Goal: Information Seeking & Learning: Learn about a topic

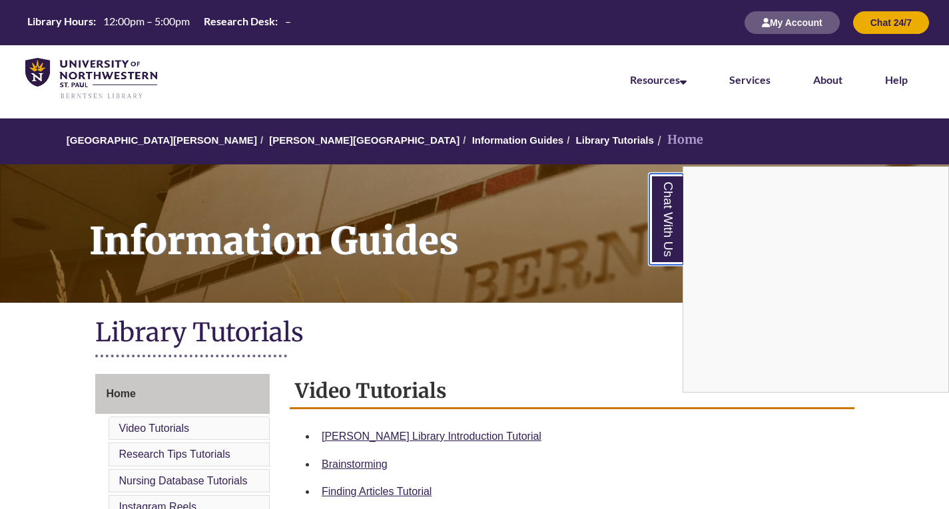
click at [677, 252] on link "Chat With Us" at bounding box center [666, 219] width 34 height 91
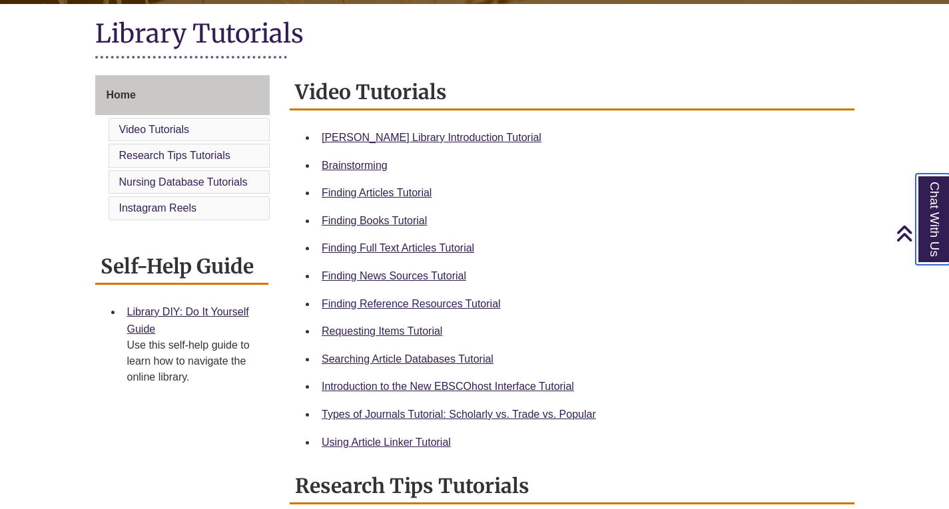
scroll to position [308, 0]
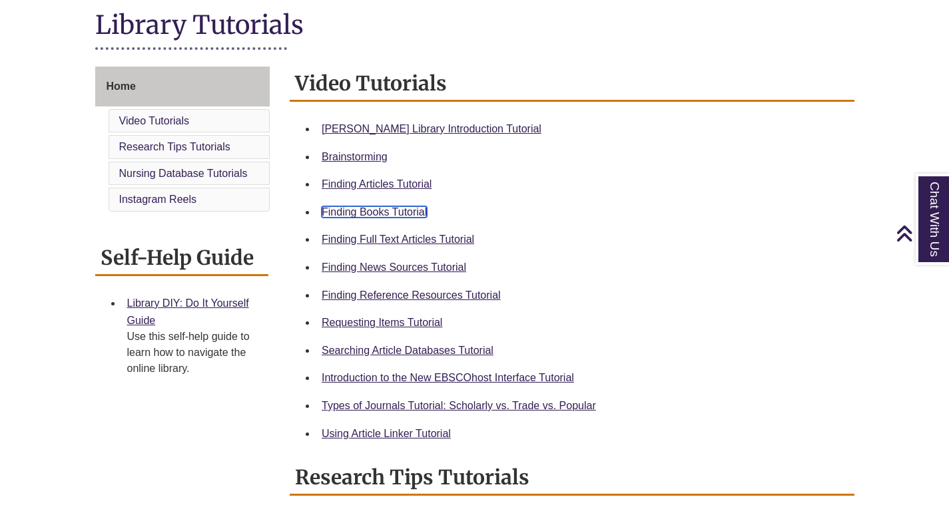
click at [401, 212] on link "Finding Books Tutorial" at bounding box center [374, 211] width 105 height 11
click at [383, 208] on link "Finding Books Tutorial" at bounding box center [374, 211] width 105 height 11
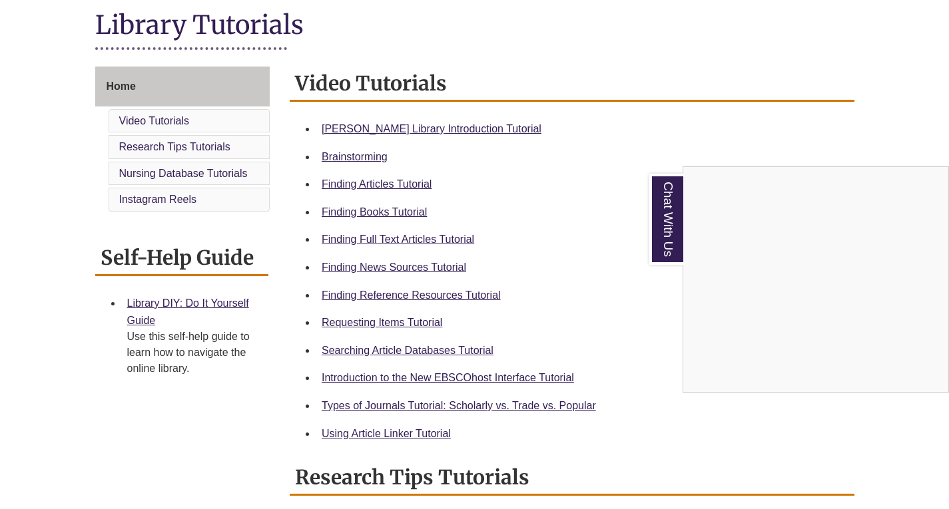
click at [416, 408] on div "Chat With Us" at bounding box center [474, 254] width 949 height 509
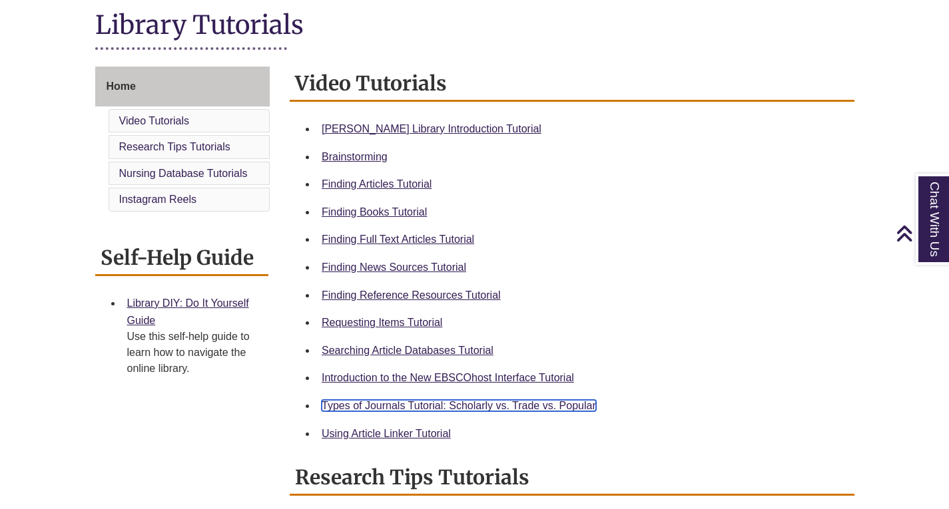
click at [539, 411] on link "Types of Journals Tutorial: Scholarly vs. Trade vs. Popular" at bounding box center [459, 405] width 274 height 11
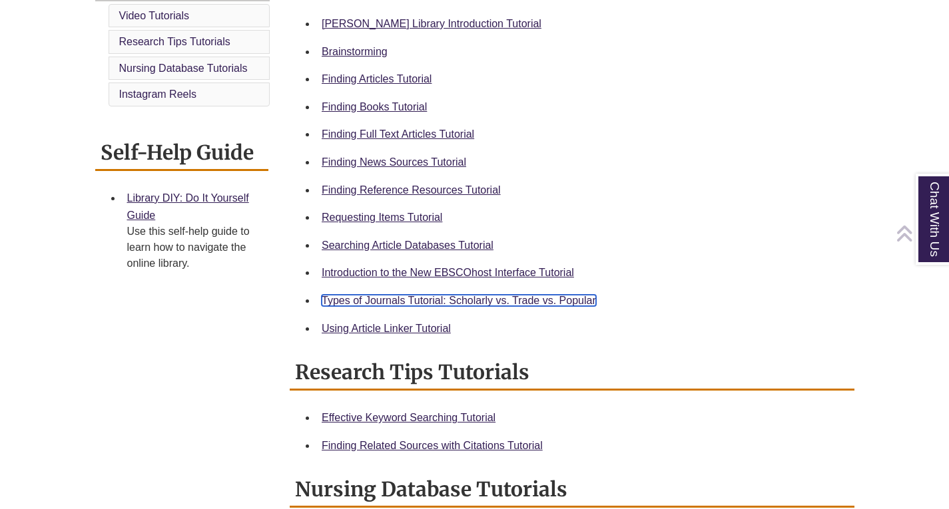
scroll to position [413, 0]
click at [401, 322] on div "Using Article Linker Tutorial" at bounding box center [583, 328] width 522 height 17
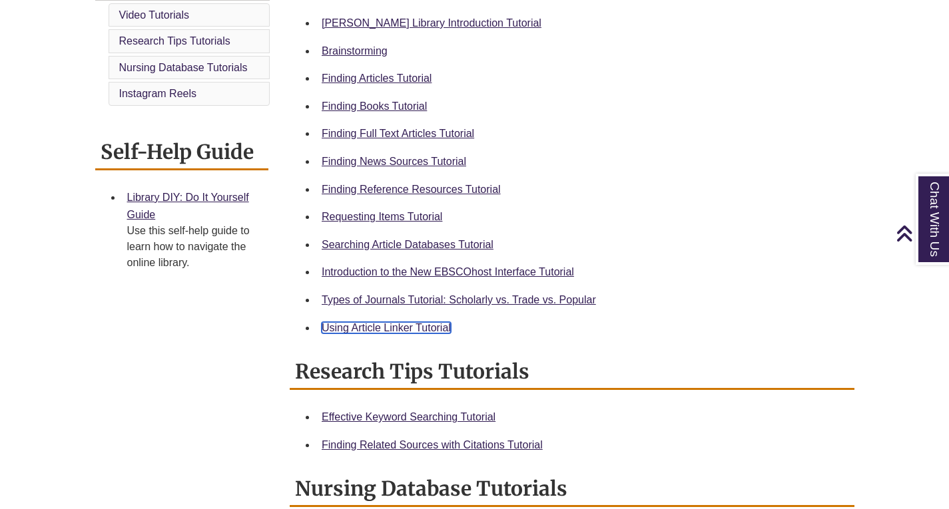
click at [395, 328] on link "Using Article Linker Tutorial" at bounding box center [386, 327] width 129 height 11
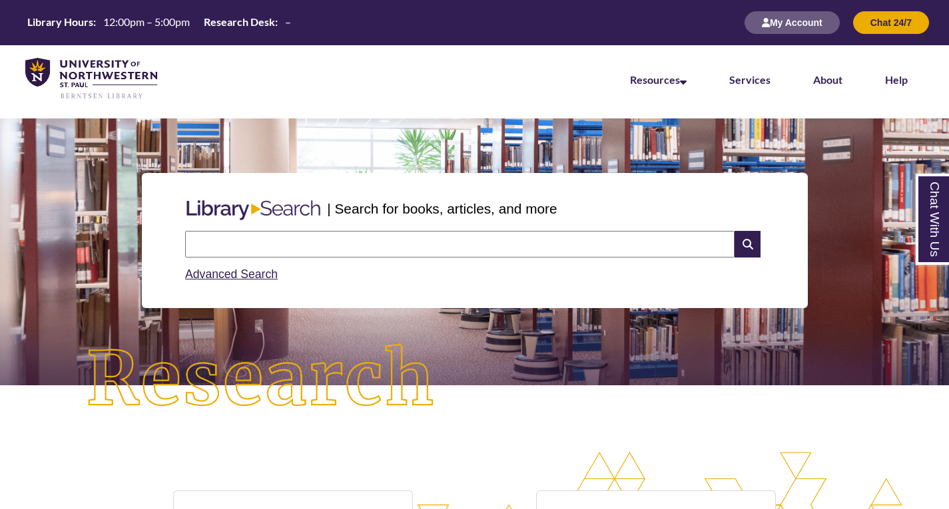
click at [354, 250] on input "text" at bounding box center [459, 244] width 549 height 27
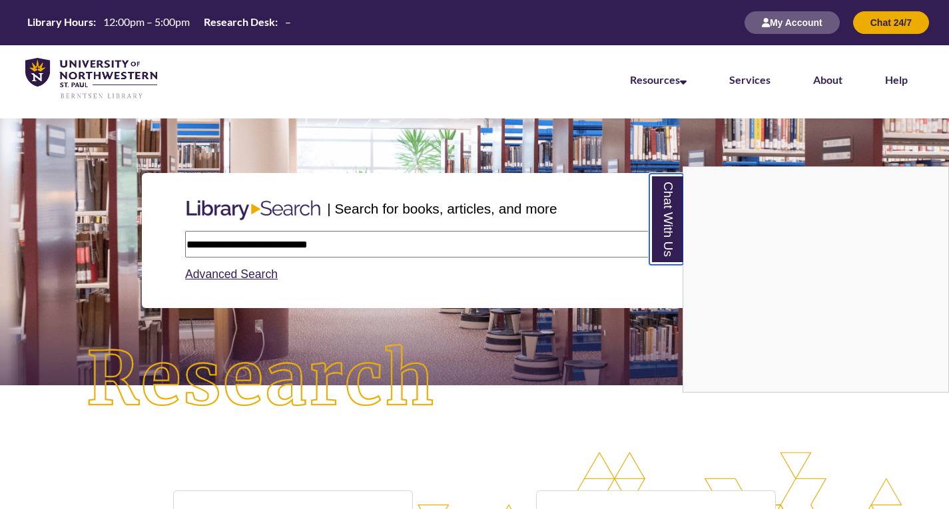
click at [666, 224] on link "Chat With Us" at bounding box center [666, 219] width 34 height 91
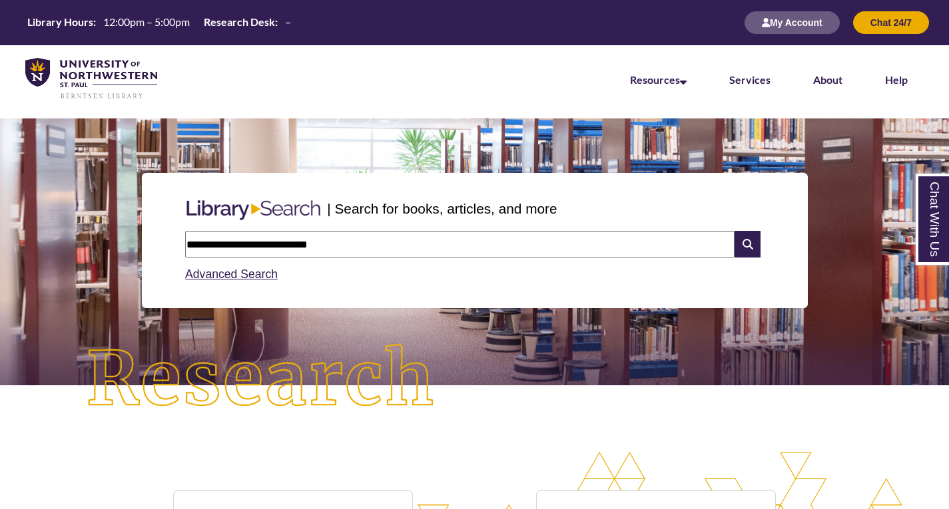
click at [456, 258] on div "Advanced Search" at bounding box center [474, 271] width 579 height 26
click at [475, 243] on input "**********" at bounding box center [459, 244] width 549 height 27
type input "**********"
click at [752, 259] on div "Advanced Search" at bounding box center [474, 271] width 579 height 26
click at [752, 249] on icon at bounding box center [746, 244] width 25 height 27
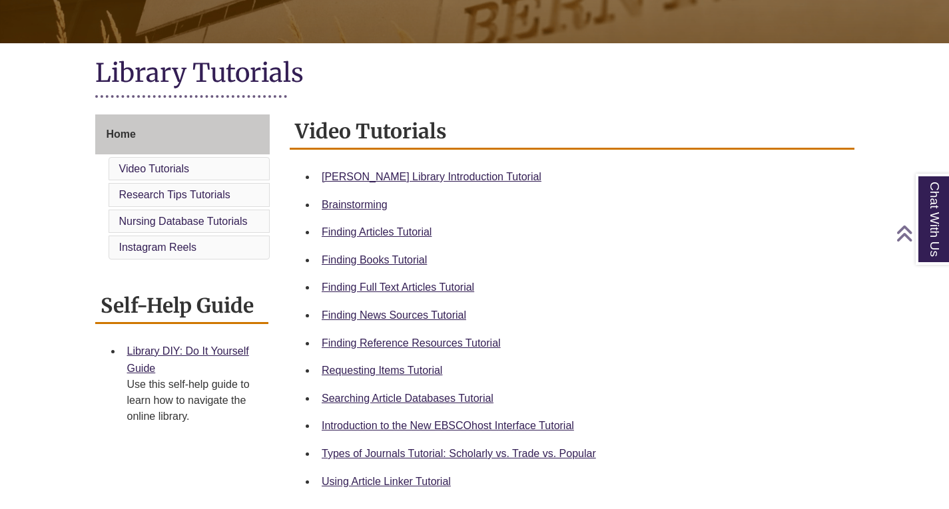
scroll to position [260, 0]
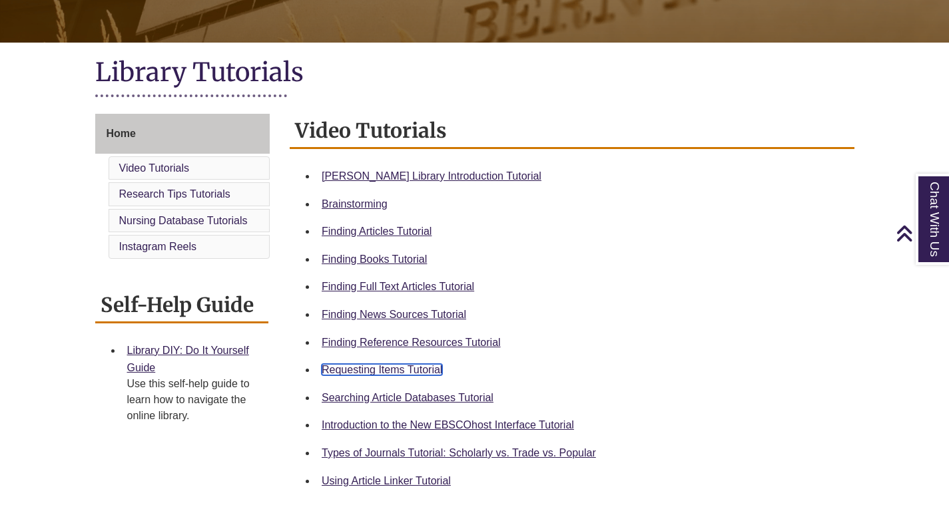
click at [397, 368] on link "Requesting Items Tutorial" at bounding box center [382, 369] width 121 height 11
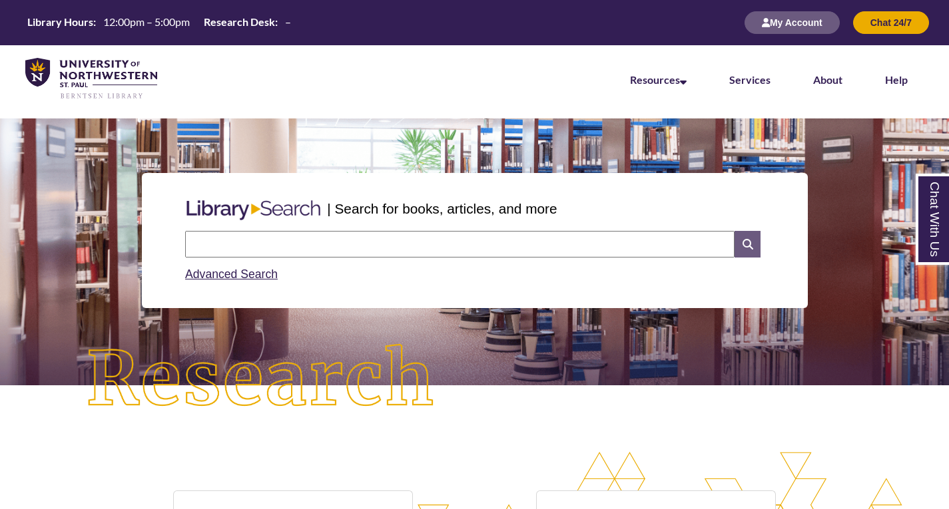
click at [748, 251] on icon at bounding box center [746, 244] width 25 height 27
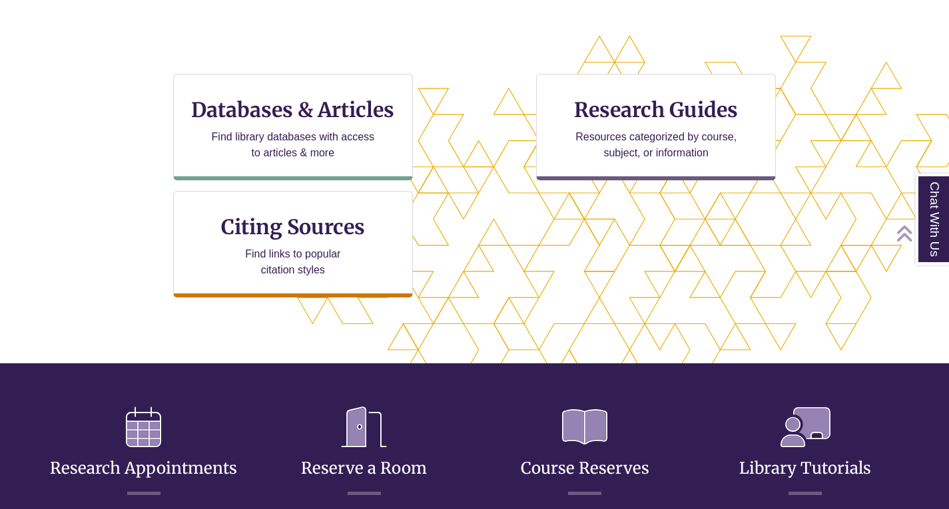
scroll to position [419, 0]
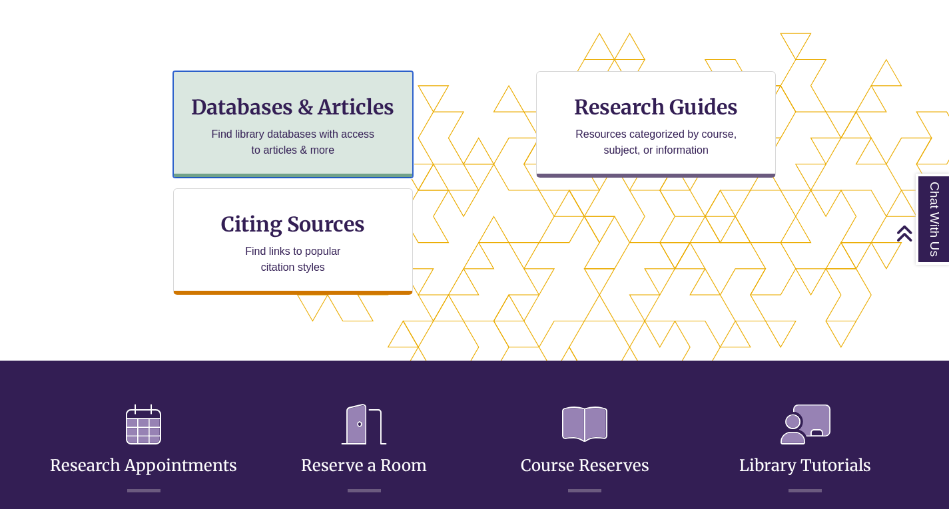
click at [364, 161] on div "Databases & Articles Find library databases with access to articles & more" at bounding box center [293, 124] width 240 height 107
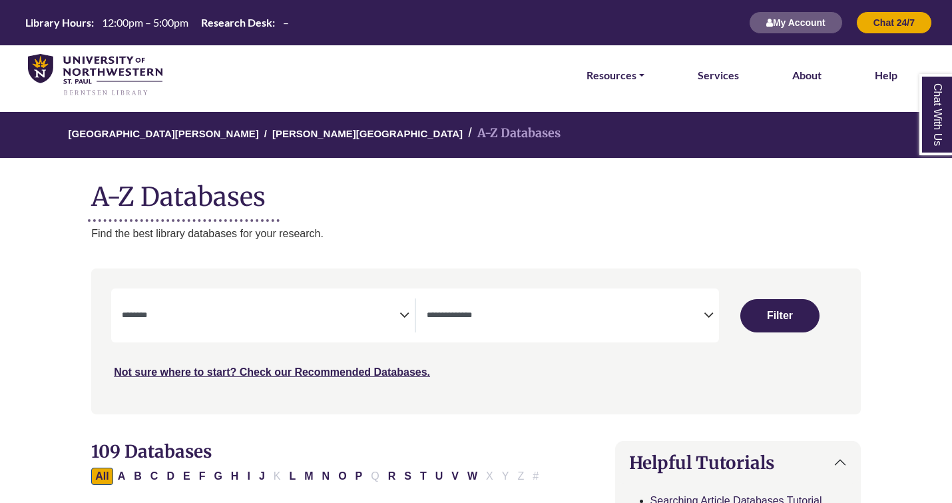
select select "Database Subject Filter"
select select "Database Types Filter"
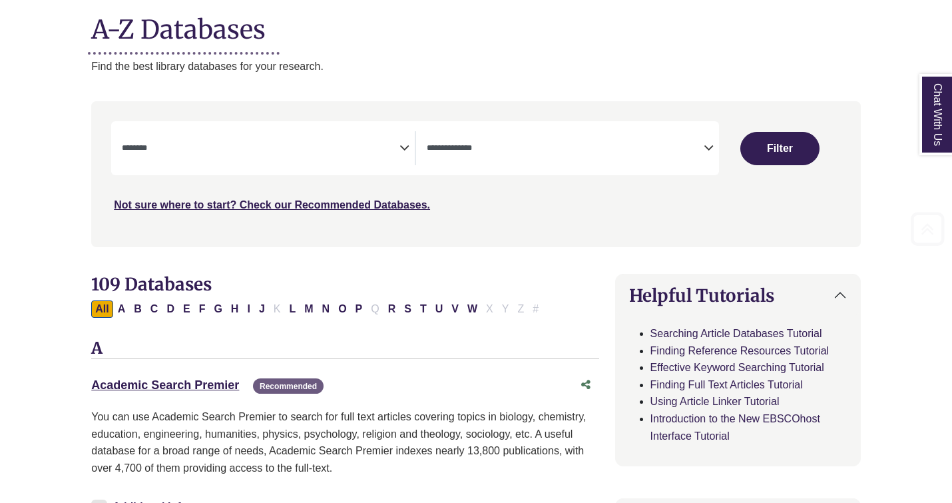
scroll to position [172, 0]
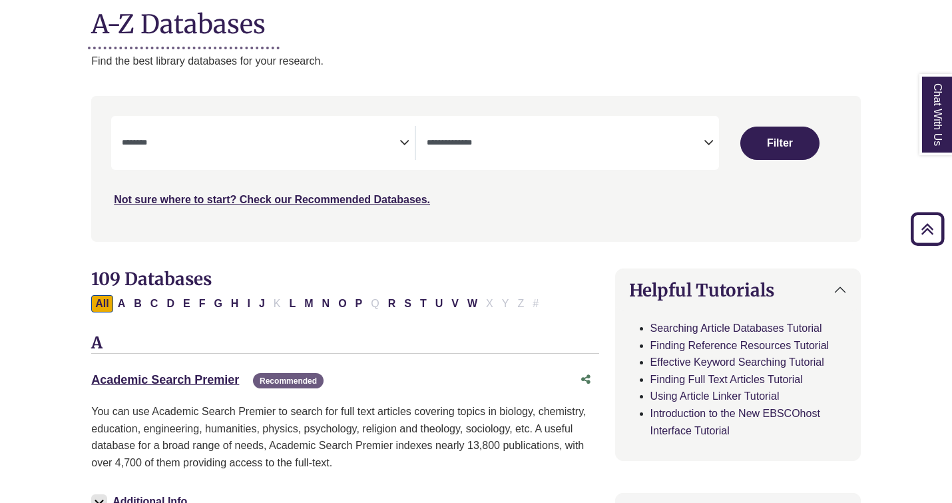
click at [694, 140] on textarea "Search" at bounding box center [565, 143] width 277 height 11
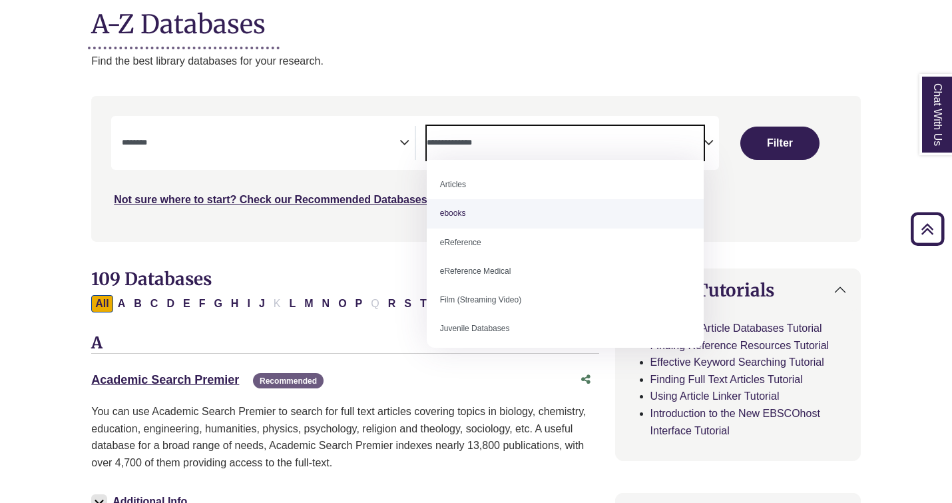
click at [304, 144] on textarea "Search" at bounding box center [260, 143] width 277 height 11
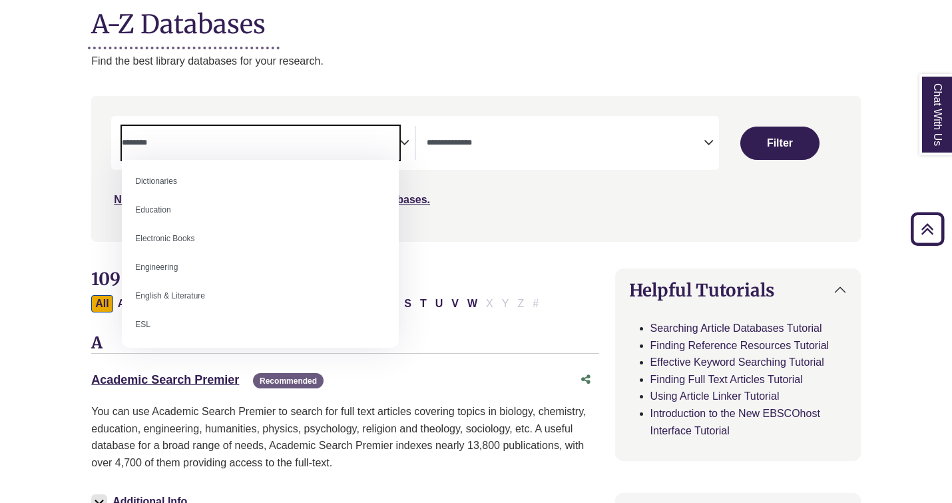
scroll to position [360, 0]
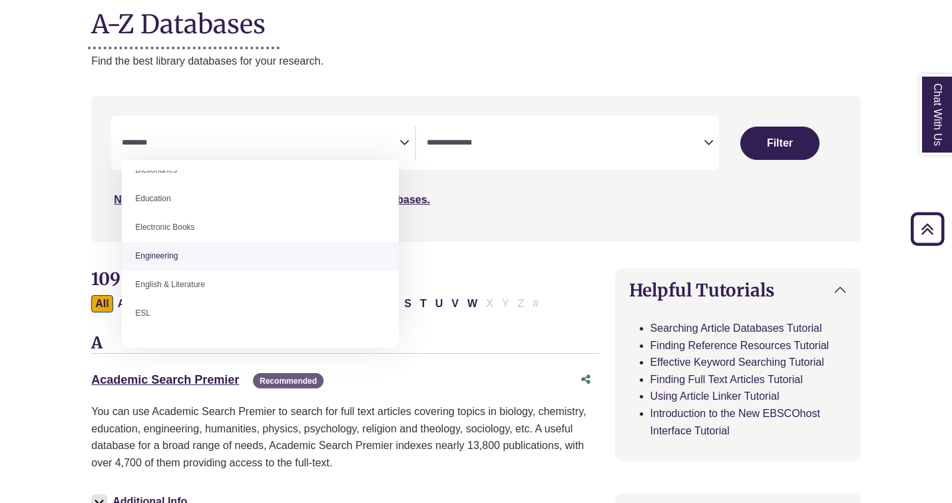
select select "******"
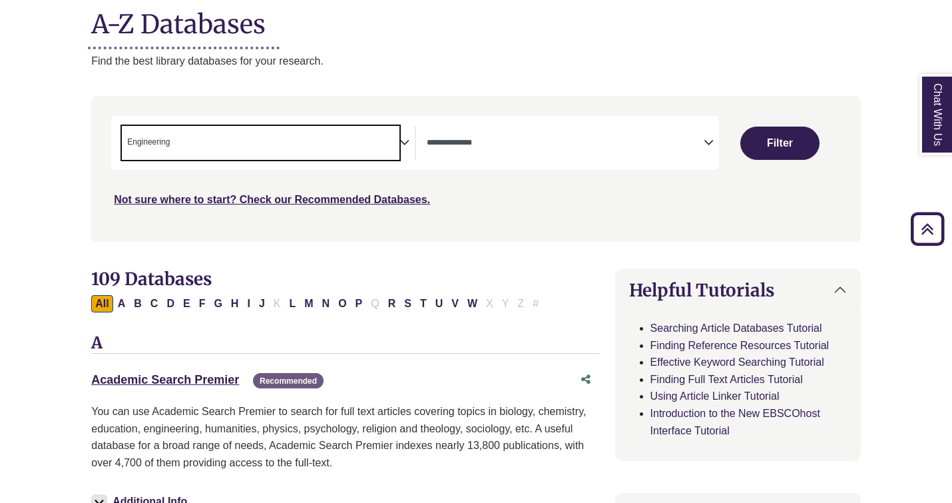
click at [369, 132] on span "× Engineering" at bounding box center [260, 143] width 277 height 34
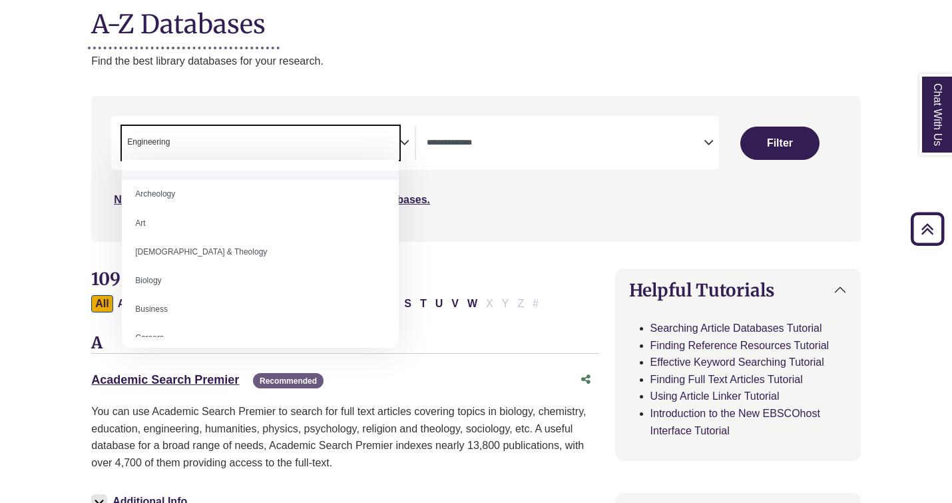
scroll to position [0, 0]
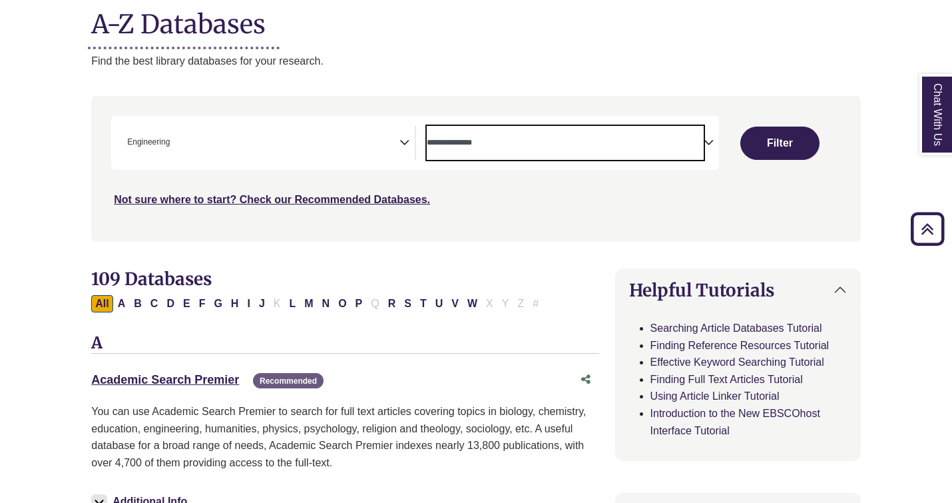
click at [548, 148] on textarea "Search" at bounding box center [565, 143] width 277 height 11
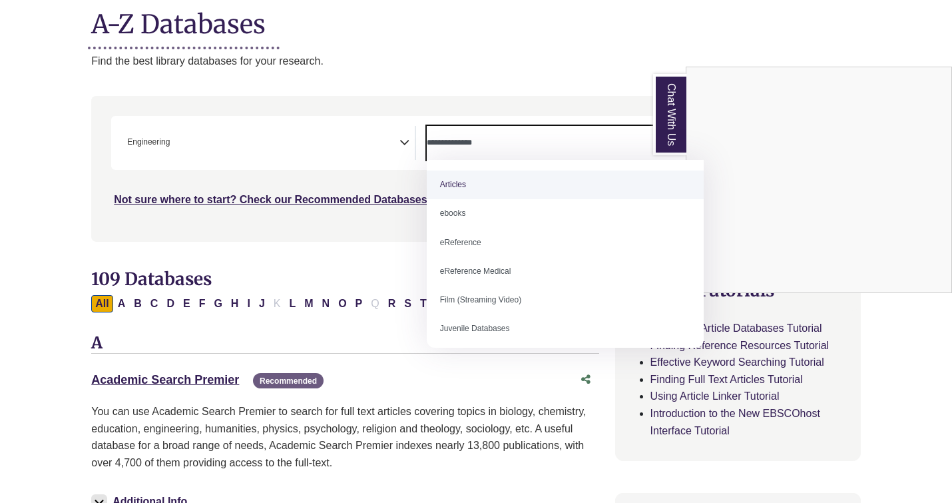
select select "*****"
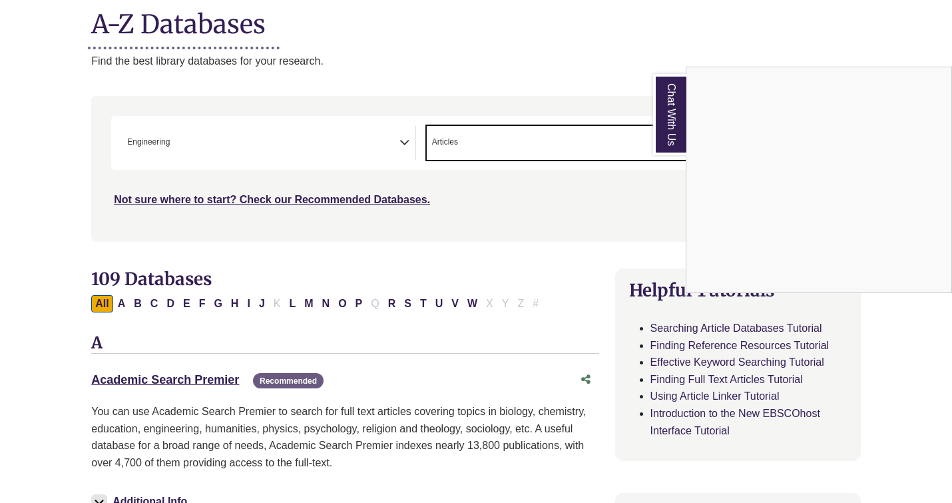
click at [664, 124] on link "Chat With Us" at bounding box center [669, 114] width 33 height 81
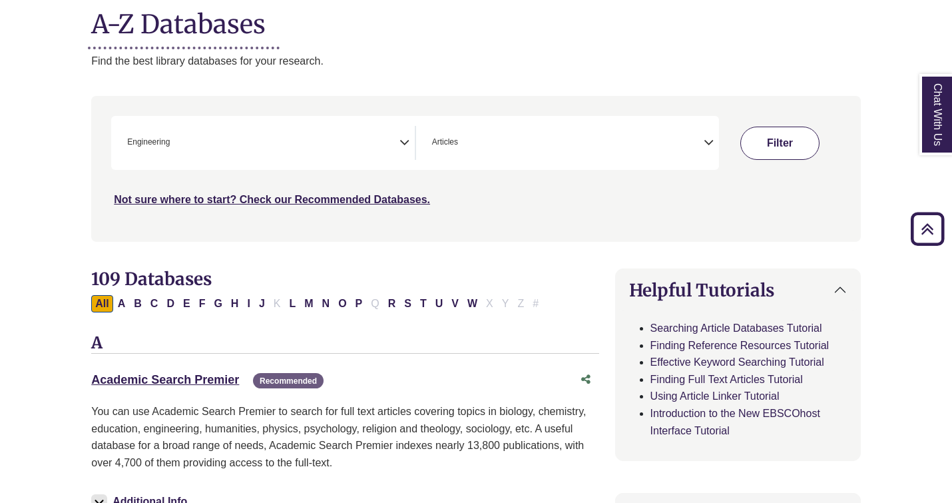
click at [776, 150] on button "Filter" at bounding box center [779, 143] width 79 height 33
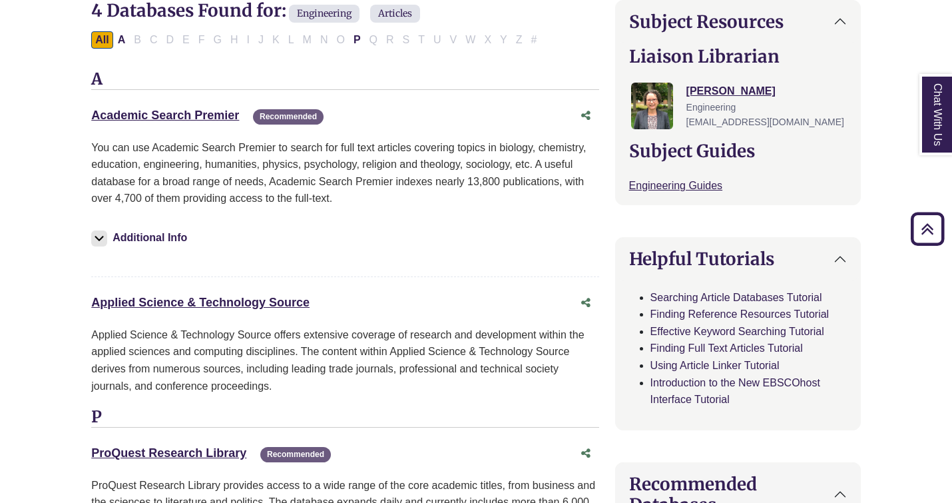
scroll to position [448, 0]
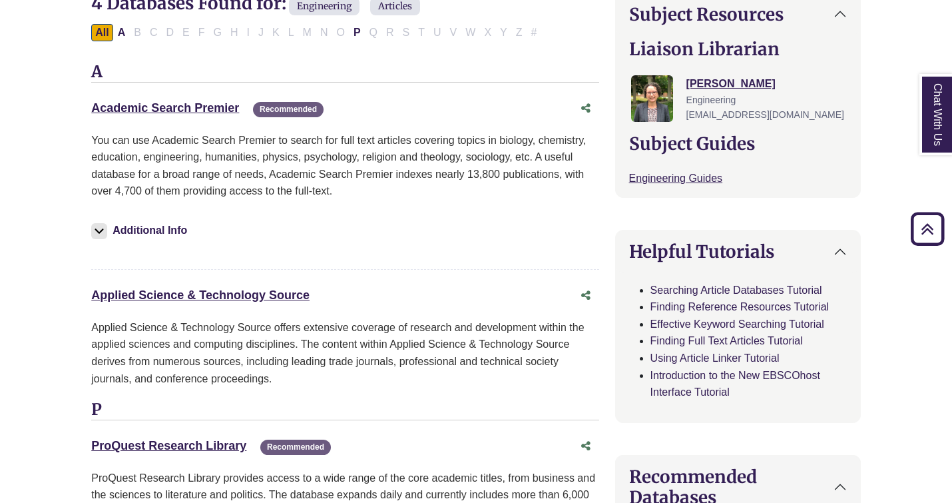
click at [150, 461] on div "ProQuest Research Library This link opens in a new window Recommended Recommend…" at bounding box center [344, 489] width 507 height 112
click at [164, 447] on link "ProQuest Research Library This link opens in a new window" at bounding box center [168, 445] width 155 height 13
